Goal: Task Accomplishment & Management: Manage account settings

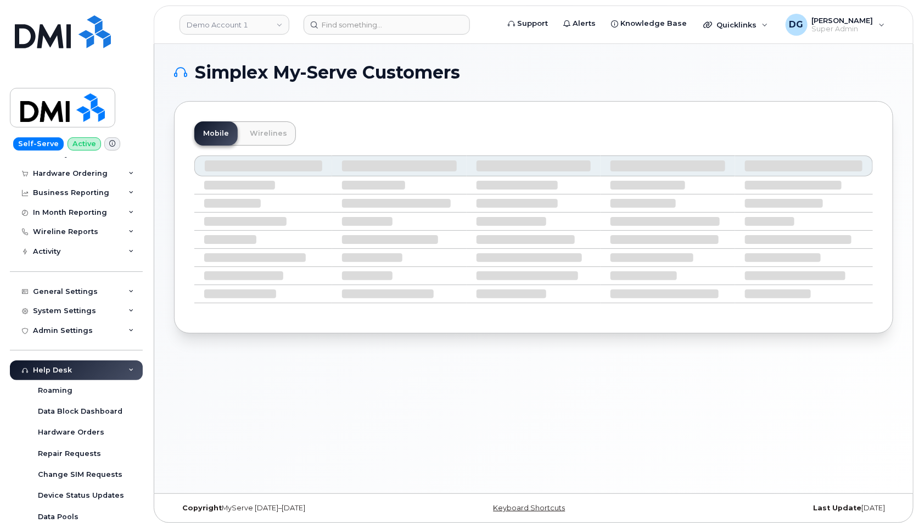
scroll to position [68, 0]
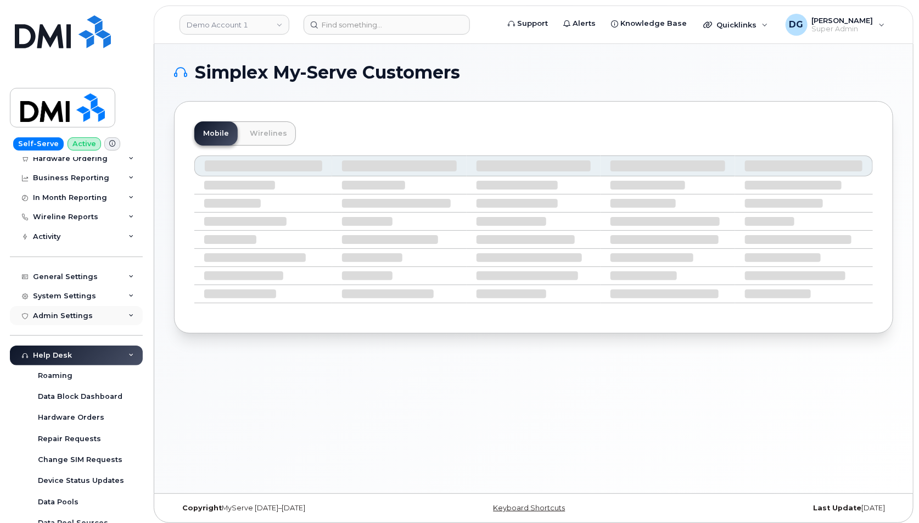
click at [113, 315] on div "Admin Settings" at bounding box center [76, 316] width 133 height 20
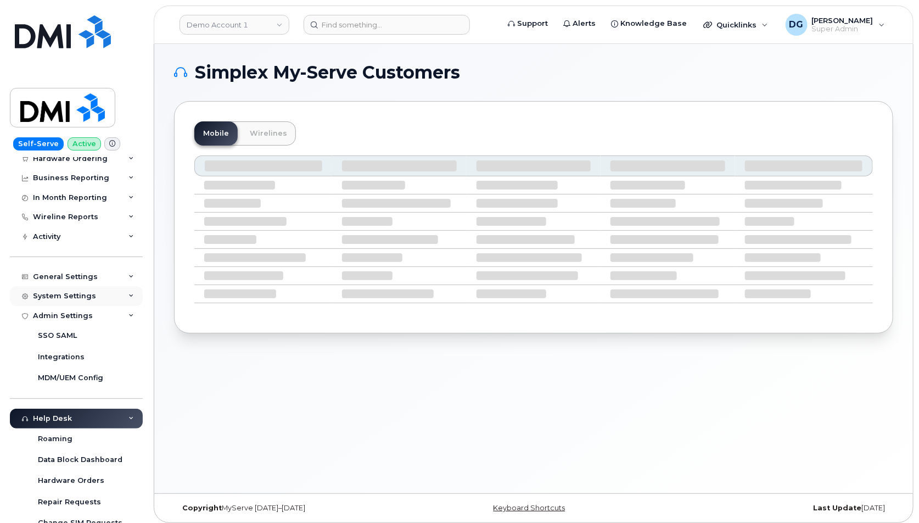
click at [113, 286] on div "System Settings" at bounding box center [76, 296] width 133 height 20
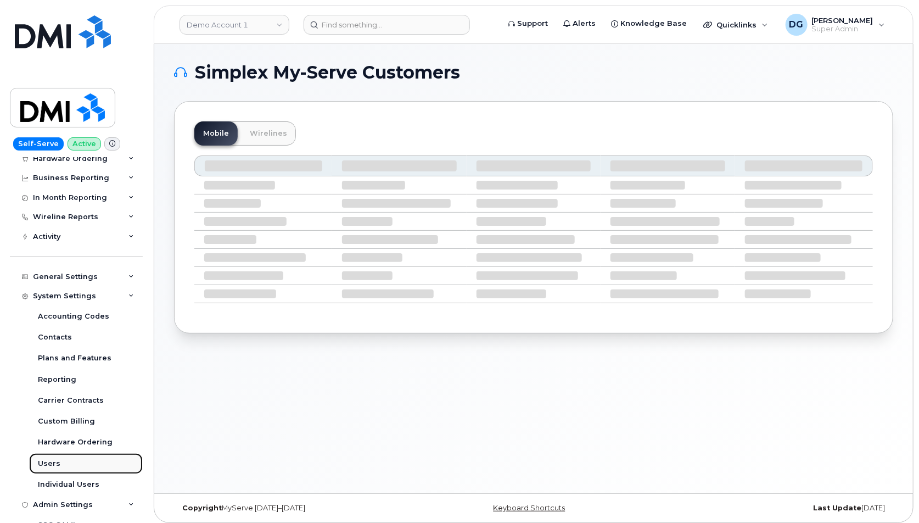
click at [69, 461] on link "Users" at bounding box center [86, 463] width 114 height 21
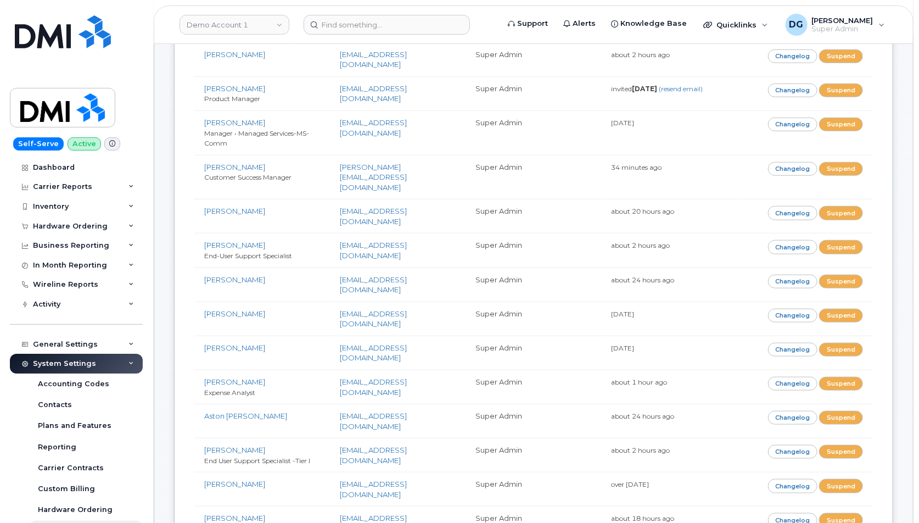
scroll to position [819, 0]
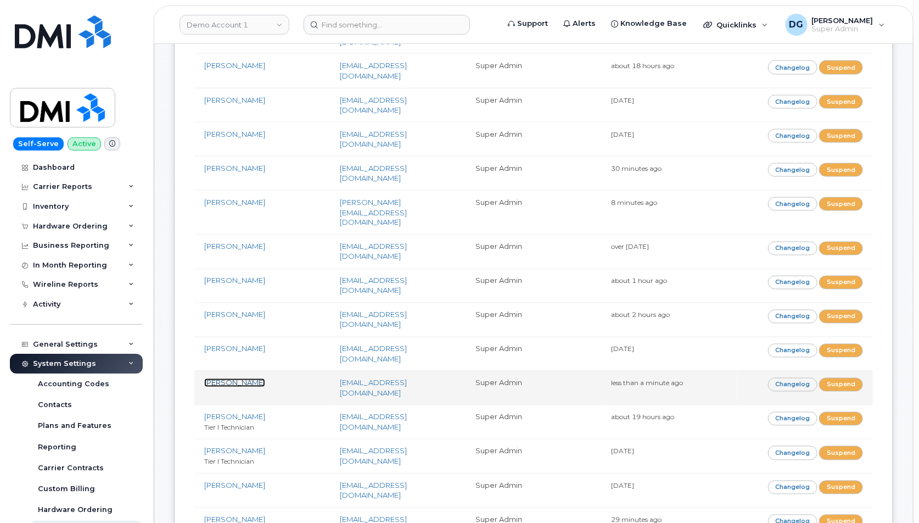
click at [219, 378] on link "[PERSON_NAME]" at bounding box center [234, 382] width 61 height 9
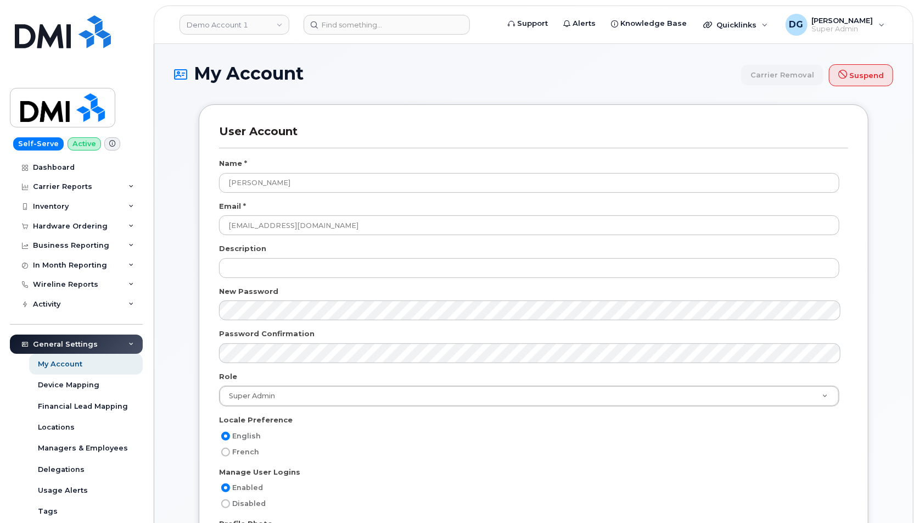
scroll to position [1779, 0]
click at [256, 320] on div at bounding box center [533, 314] width 629 height 28
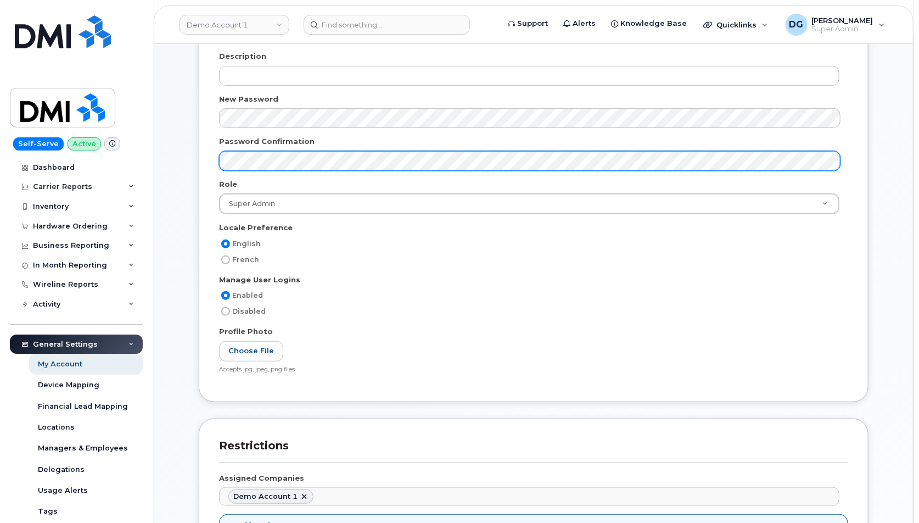
scroll to position [0, 0]
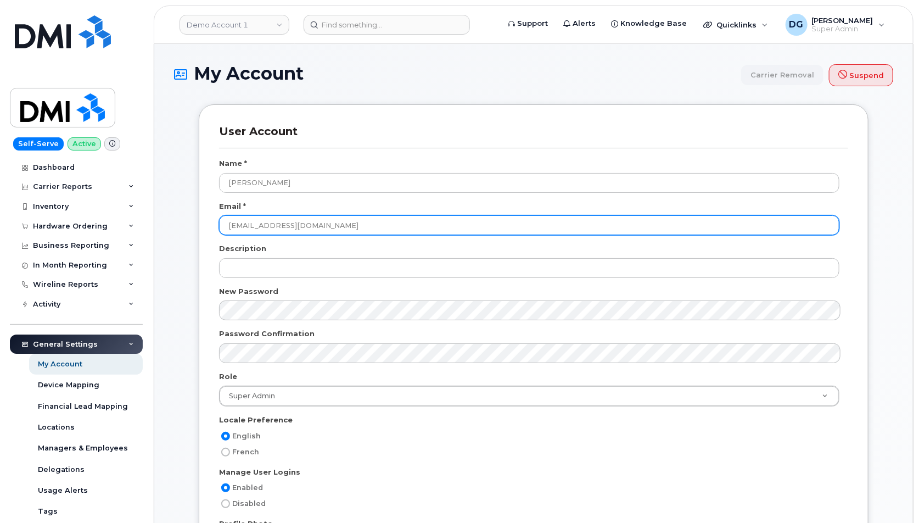
drag, startPoint x: 322, startPoint y: 226, endPoint x: 180, endPoint y: 223, distance: 142.3
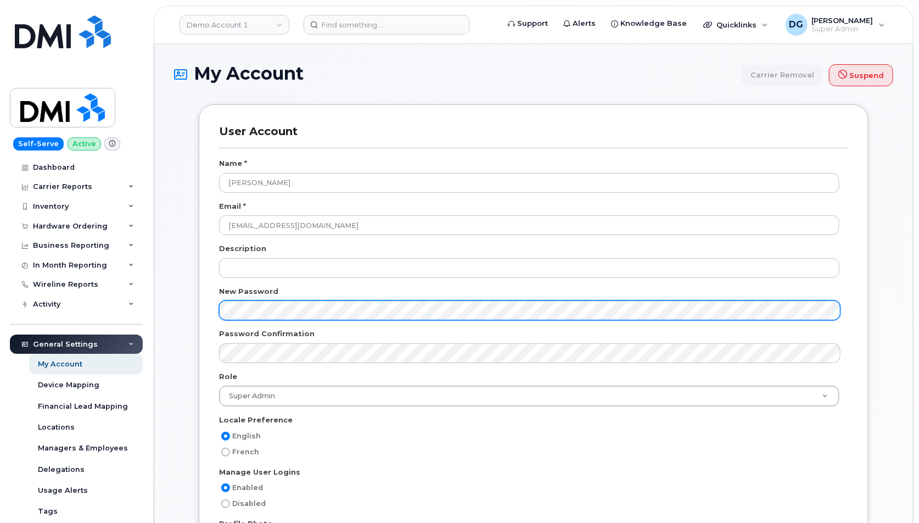
click at [204, 307] on div "User Account Name * Dmitrii Golovin Email * dgolovin@dminc.com Description New …" at bounding box center [534, 349] width 670 height 490
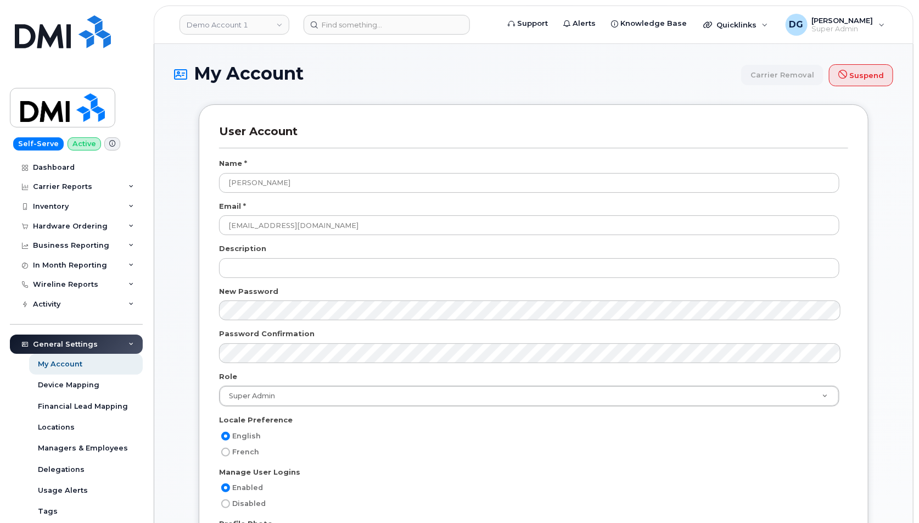
click at [206, 313] on div "User Account Name * Dmitrii Golovin Email * dgolovin@dminc.com Description New …" at bounding box center [534, 349] width 670 height 490
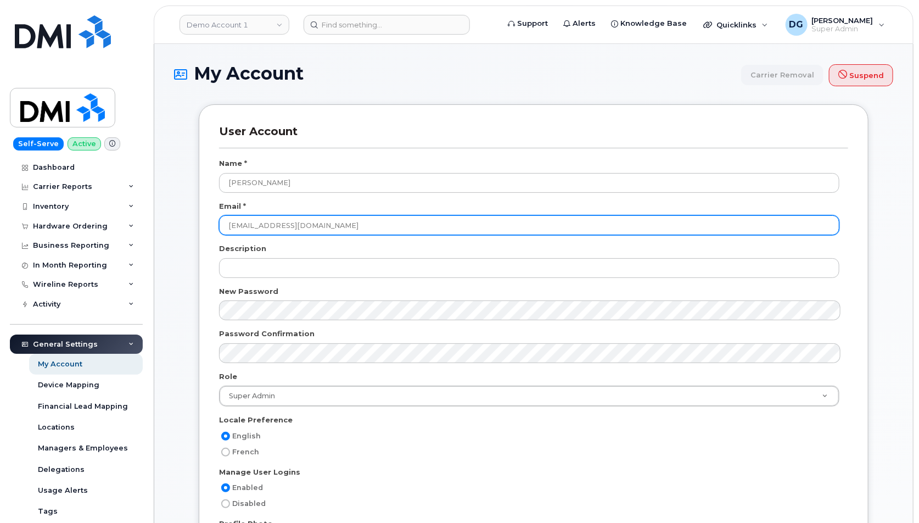
drag, startPoint x: 339, startPoint y: 227, endPoint x: 215, endPoint y: 222, distance: 124.2
click at [215, 222] on div "User Account Name * Dmitrii Golovin Email * dgolovin@dminc.com Description New …" at bounding box center [534, 349] width 670 height 490
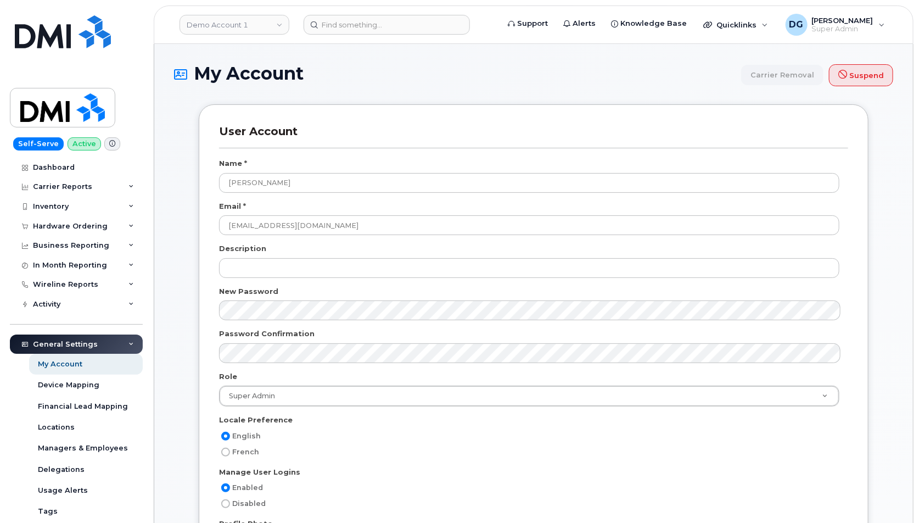
click at [215, 222] on div "User Account Name * Dmitrii Golovin Email * dgolovin@dminc.com Description New …" at bounding box center [534, 349] width 670 height 490
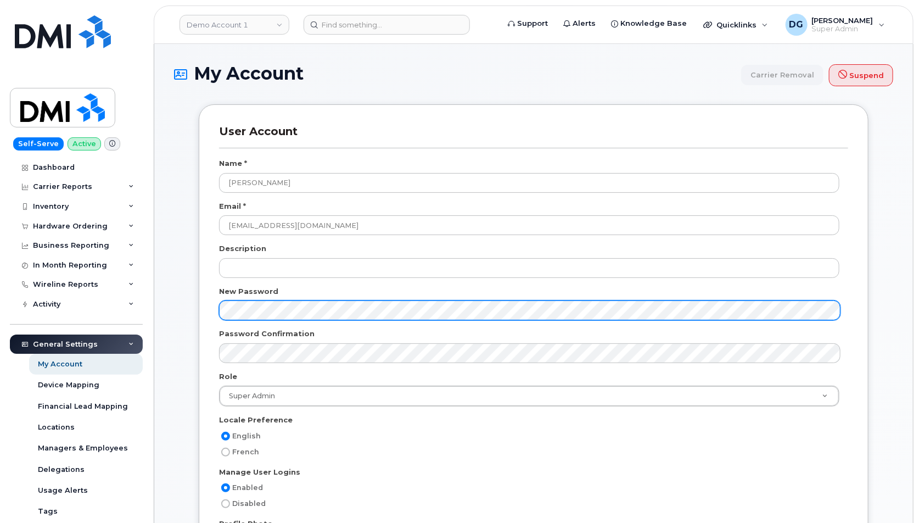
click at [187, 306] on div "User Account Name * Dmitrii Golovin Email * dgolovin@dminc.com Description New …" at bounding box center [533, 529] width 703 height 851
click at [193, 307] on div "User Account Name * Dmitrii Golovin Email * dgolovin@dminc.com Description New …" at bounding box center [534, 357] width 686 height 507
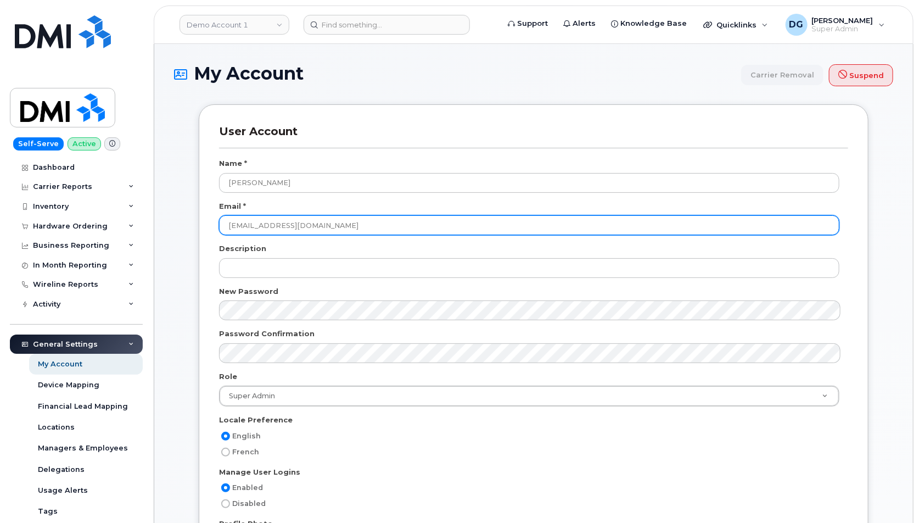
drag, startPoint x: 317, startPoint y: 223, endPoint x: 181, endPoint y: 222, distance: 136.2
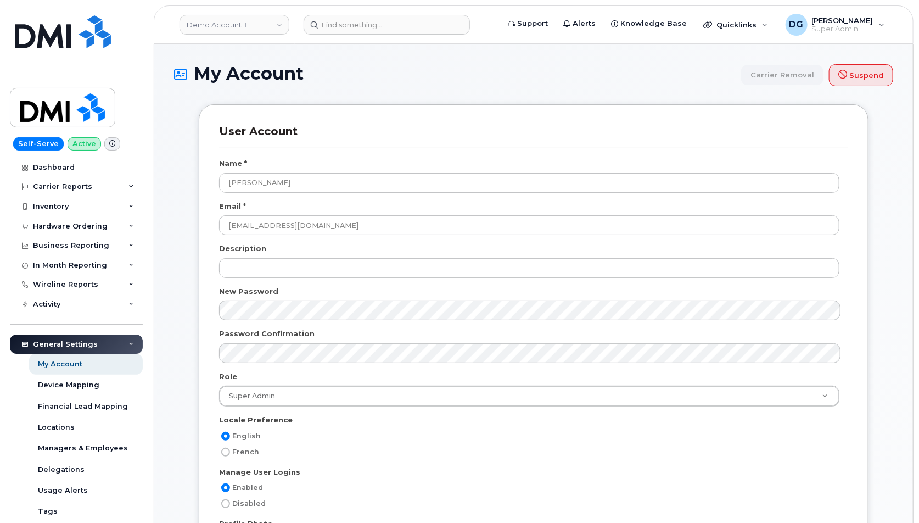
click at [194, 209] on div "User Account Name * Dmitrii Golovin Email * dgolovin@dminc.com Description New …" at bounding box center [534, 357] width 686 height 507
